Goal: Transaction & Acquisition: Obtain resource

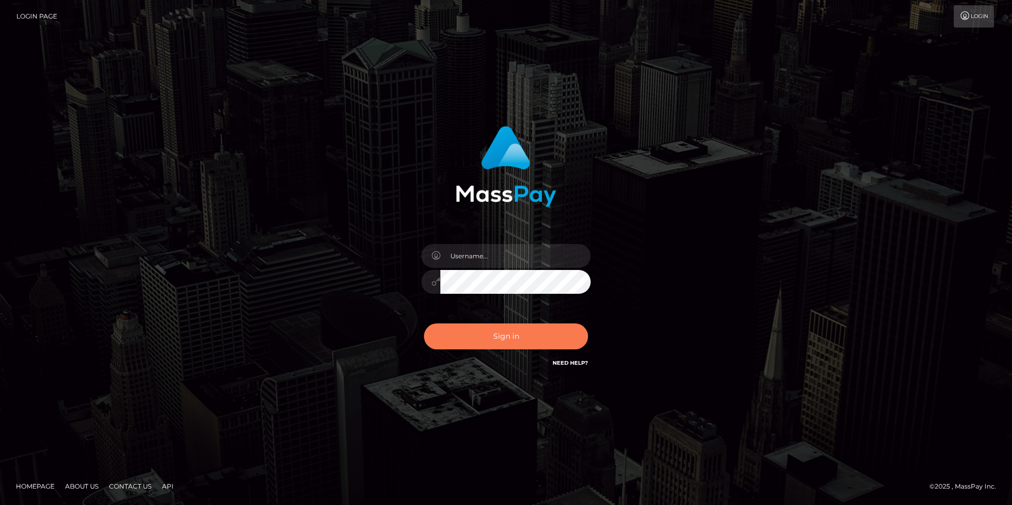
click at [545, 338] on button "Sign in" at bounding box center [506, 336] width 164 height 26
type input "Simone Hayward"
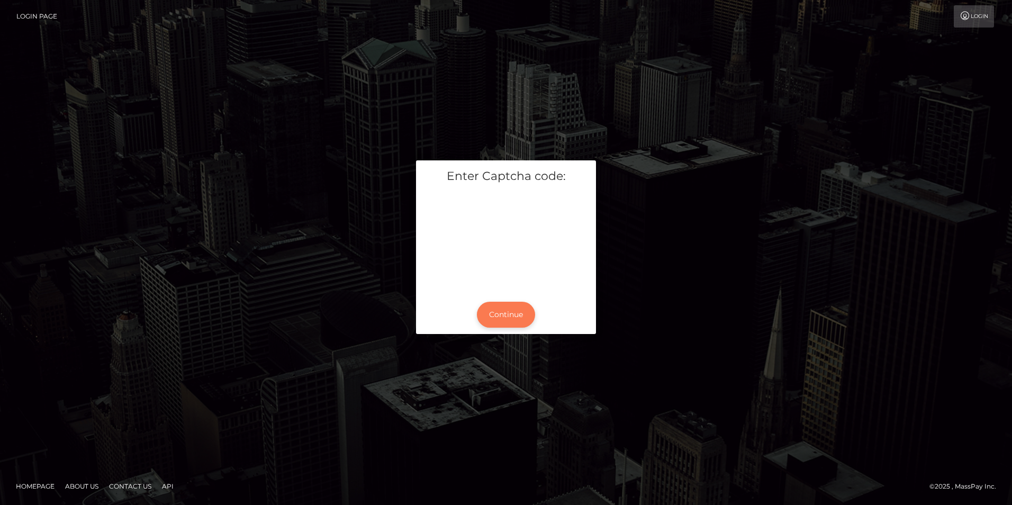
click at [500, 314] on button "Continue" at bounding box center [506, 315] width 58 height 26
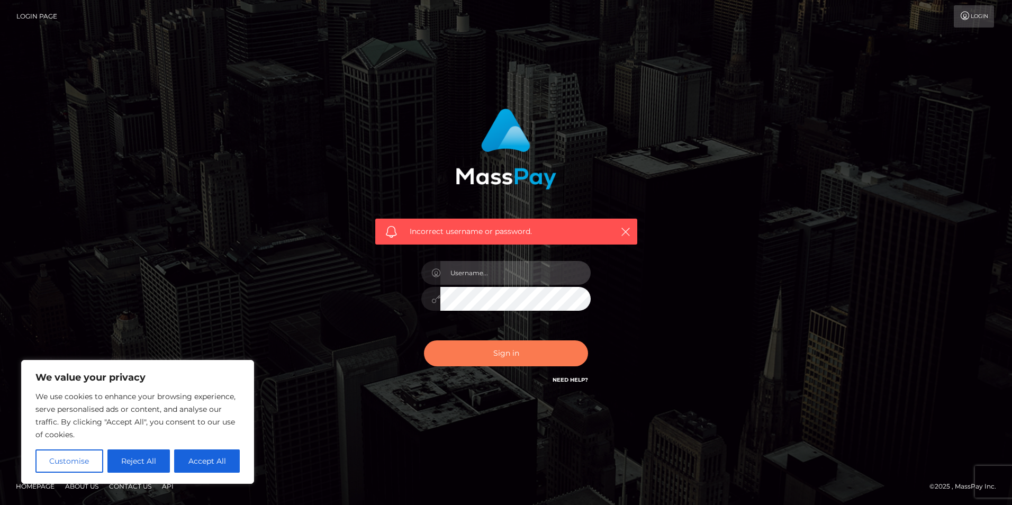
type input "Simone Hayward"
click at [518, 353] on button "Sign in" at bounding box center [506, 353] width 164 height 26
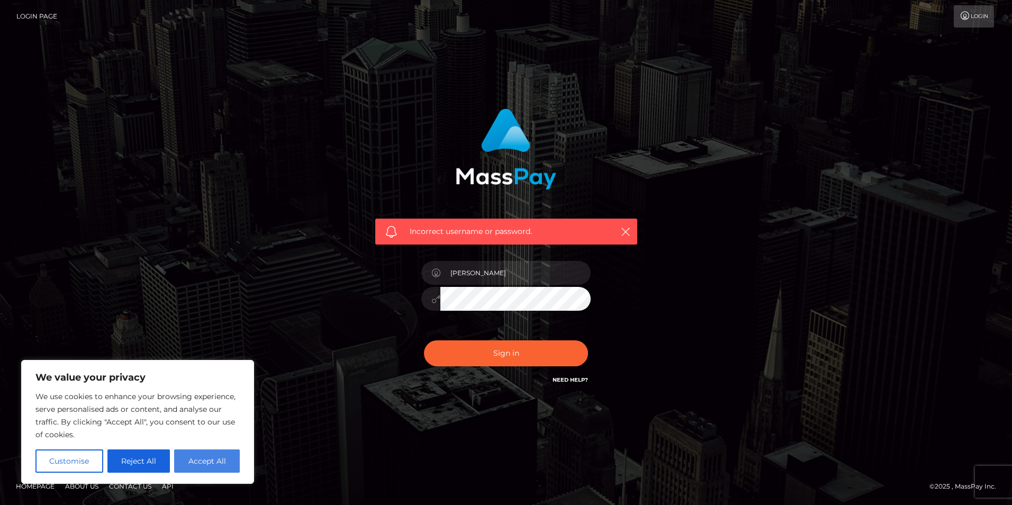
drag, startPoint x: 205, startPoint y: 462, endPoint x: 364, endPoint y: 441, distance: 160.1
click at [206, 461] on button "Accept All" at bounding box center [207, 460] width 66 height 23
checkbox input "true"
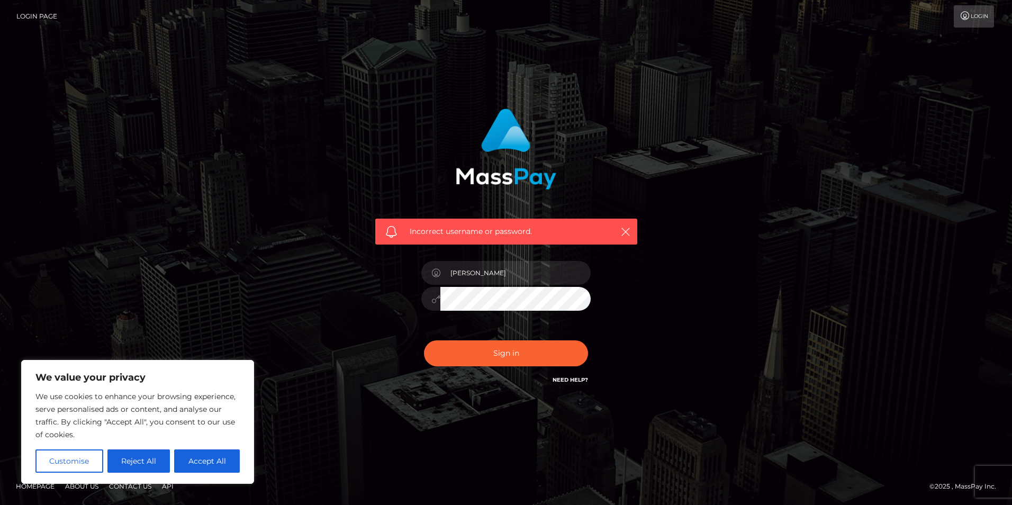
checkbox input "true"
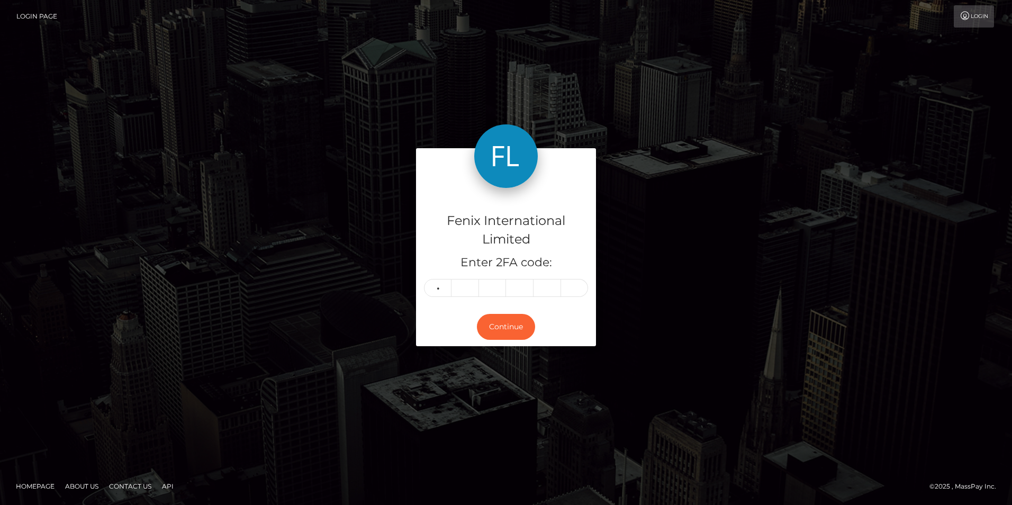
type input "1"
type input "6"
type input "0"
type input "4"
type input "0"
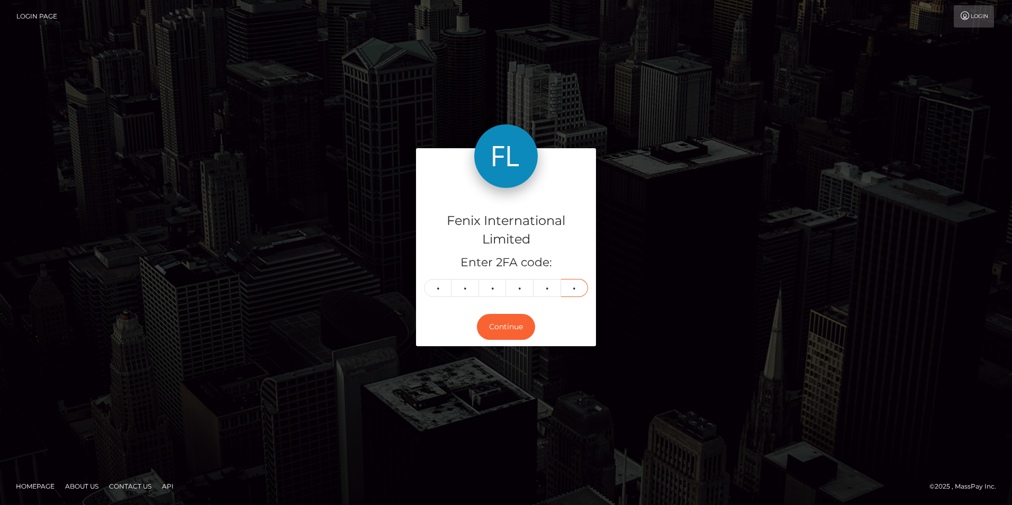
type input "5"
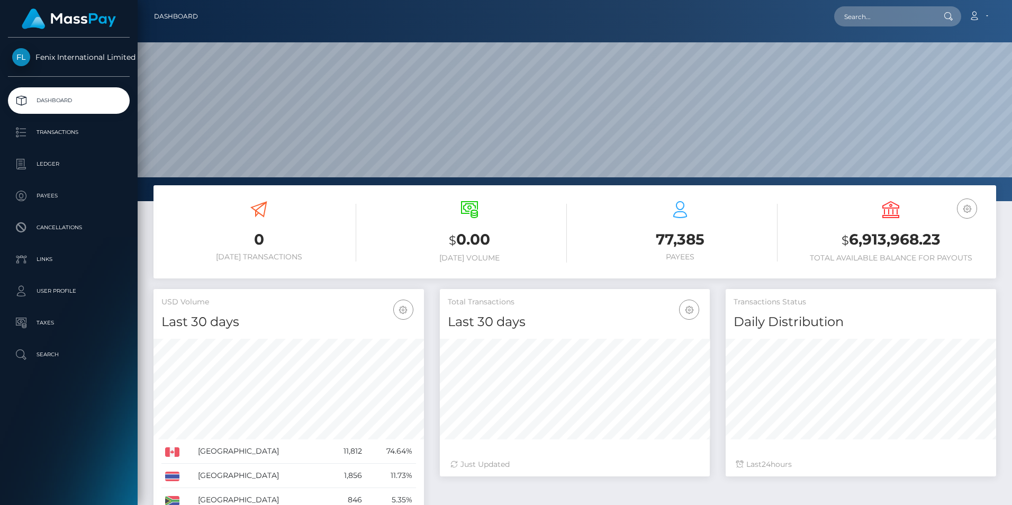
scroll to position [188, 270]
click at [74, 164] on p "Ledger" at bounding box center [68, 164] width 113 height 16
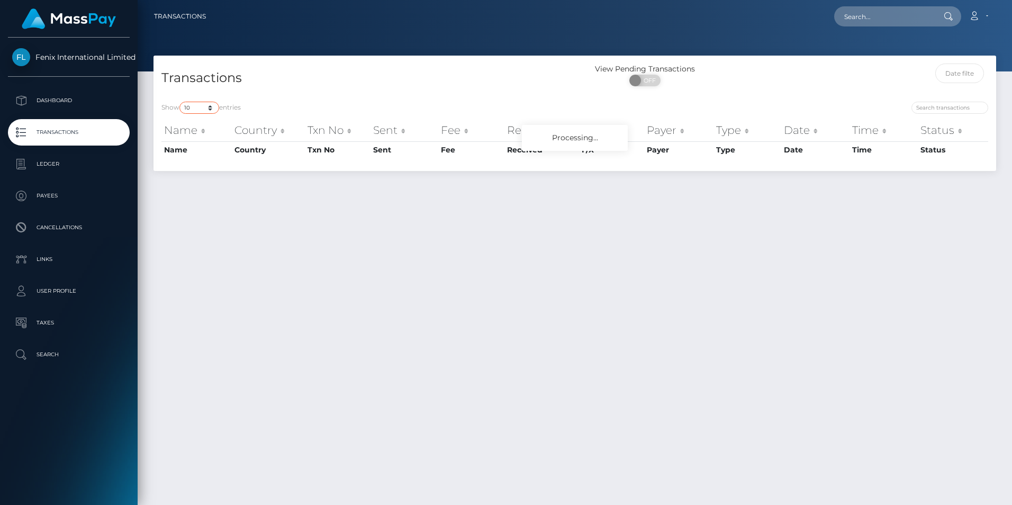
click at [207, 104] on select "10 25 50 100 250 500 1,000 3,500" at bounding box center [199, 108] width 40 height 12
select select "3500"
click at [180, 102] on select "10 25 50 100 250 500 1,000 3,500" at bounding box center [199, 108] width 40 height 12
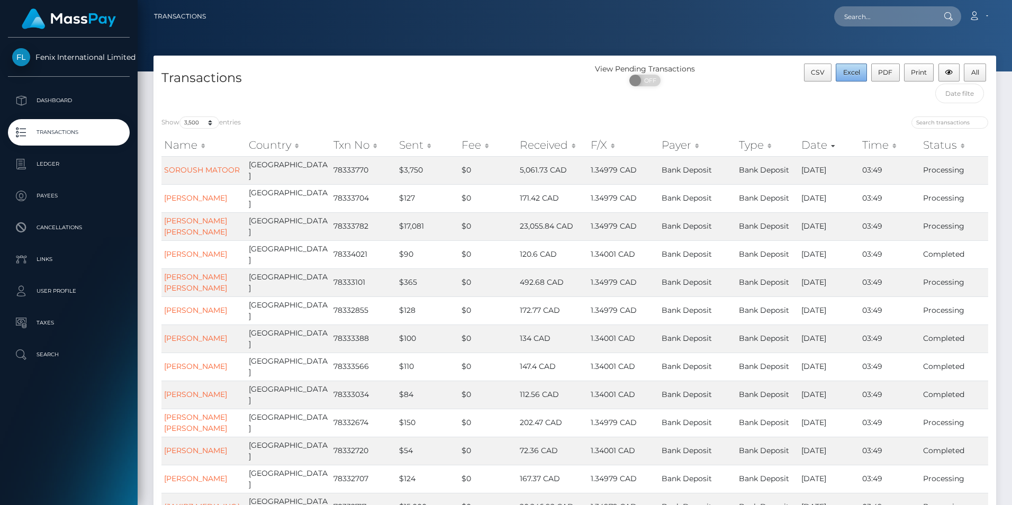
click at [854, 71] on span "Excel" at bounding box center [851, 72] width 17 height 8
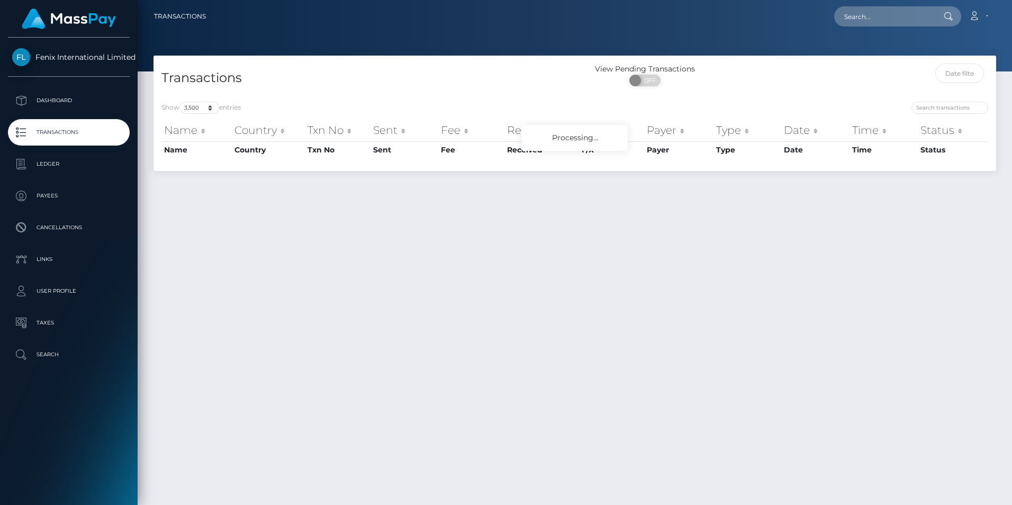
select select "3500"
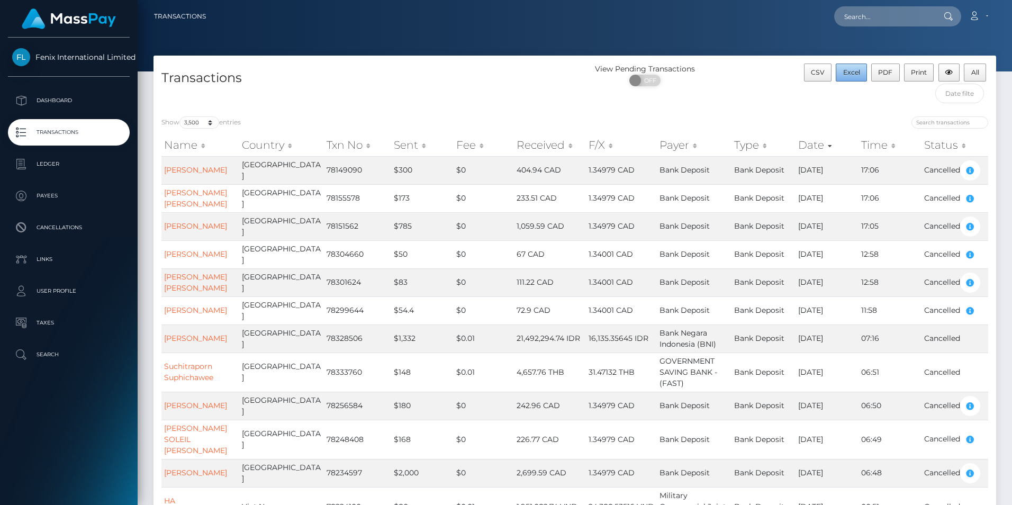
click at [851, 71] on span "Excel" at bounding box center [851, 72] width 17 height 8
